Goal: Task Accomplishment & Management: Complete application form

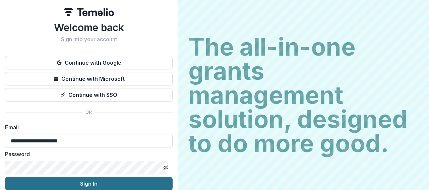
scroll to position [29, 0]
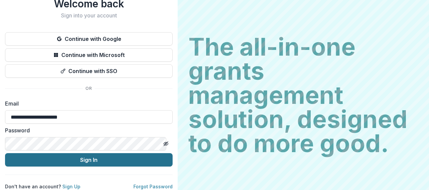
click at [65, 157] on button "Sign In" at bounding box center [89, 159] width 168 height 13
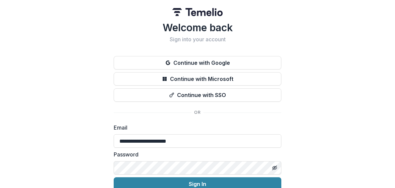
scroll to position [31, 0]
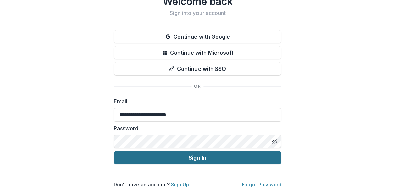
click at [174, 158] on button "Sign In" at bounding box center [198, 157] width 168 height 13
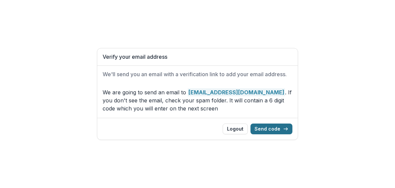
click at [262, 128] on button "Send code" at bounding box center [271, 128] width 42 height 11
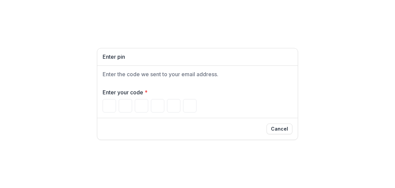
type input "*"
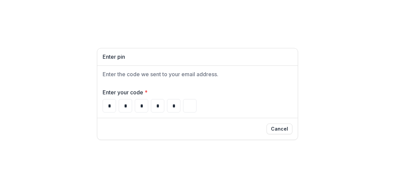
type input "*"
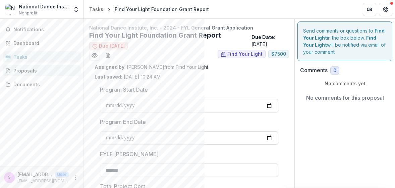
click at [31, 67] on link "Proposals" at bounding box center [42, 70] width 78 height 11
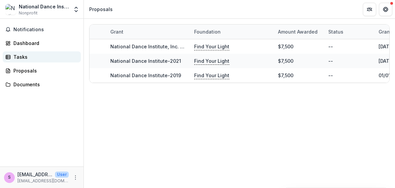
click at [20, 55] on div "Tasks" at bounding box center [44, 56] width 62 height 7
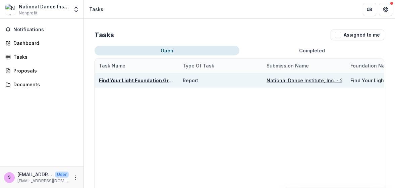
click at [131, 76] on div "Find Your Light Foundation Grant Report" at bounding box center [137, 80] width 76 height 14
click at [134, 81] on u "Find Your Light Foundation Grant Report" at bounding box center [146, 80] width 95 height 6
